Goal: Information Seeking & Learning: Learn about a topic

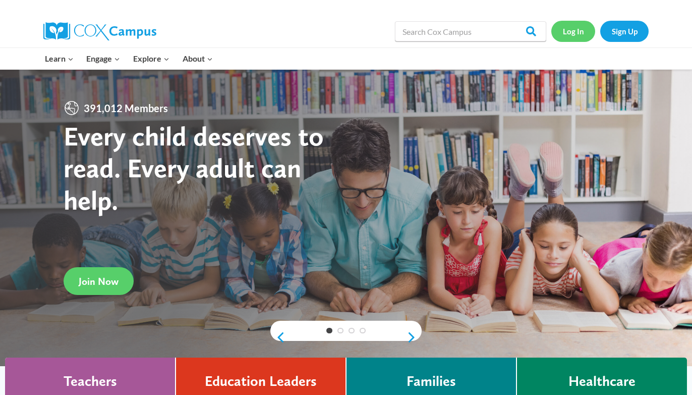
click at [575, 35] on link "Log In" at bounding box center [574, 31] width 44 height 21
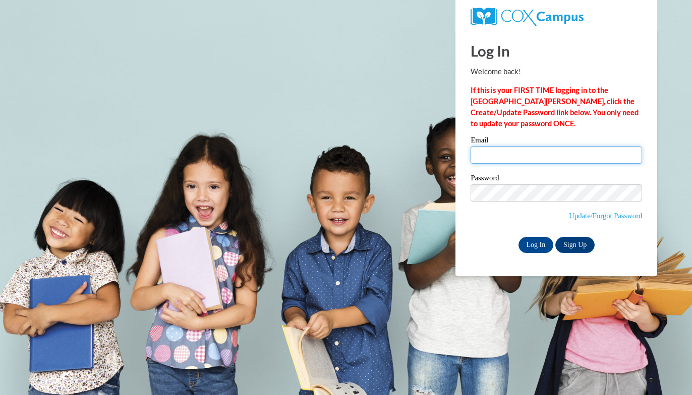
click at [499, 151] on input "Email" at bounding box center [557, 154] width 172 height 17
type input "gsalfer@mtsd.k12.wi.us"
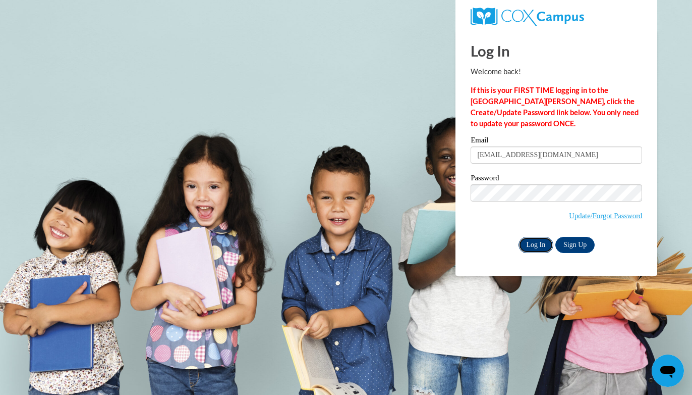
click at [530, 250] on input "Log In" at bounding box center [536, 245] width 35 height 16
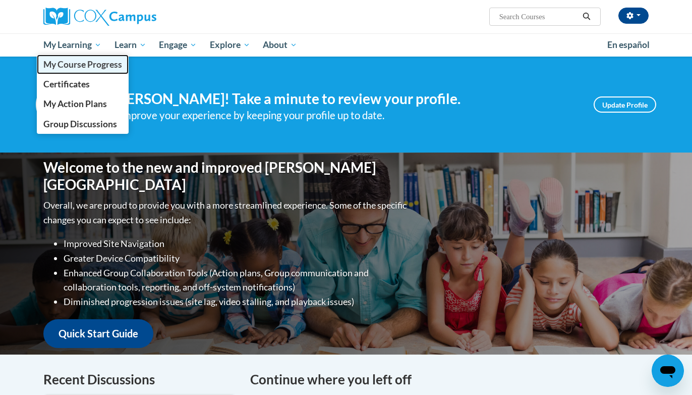
click at [84, 63] on span "My Course Progress" at bounding box center [82, 64] width 79 height 11
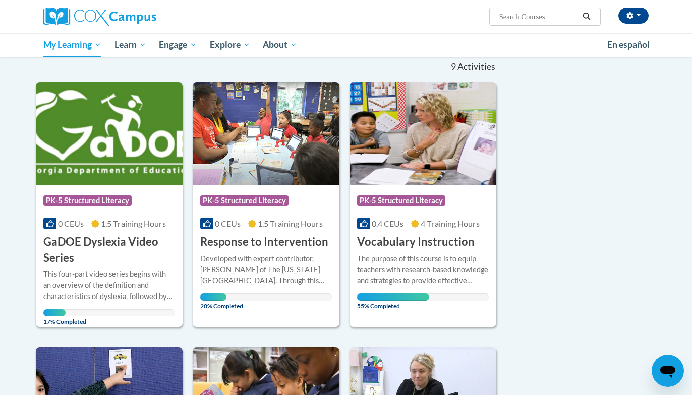
scroll to position [135, 0]
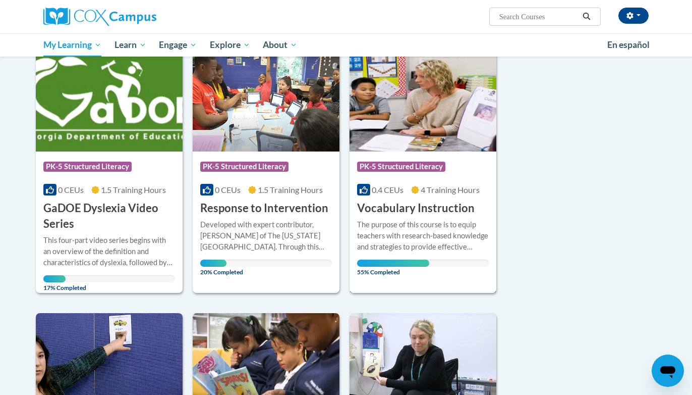
click at [450, 250] on div "The purpose of this course is to equip teachers with research-based knowledge a…" at bounding box center [423, 235] width 132 height 33
